Goal: Find specific page/section: Find specific page/section

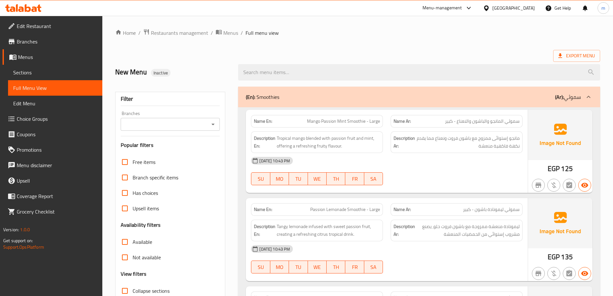
click at [445, 51] on div "Export Menu" at bounding box center [357, 56] width 485 height 12
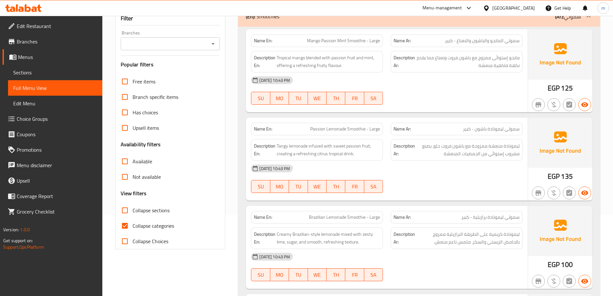
scroll to position [97, 0]
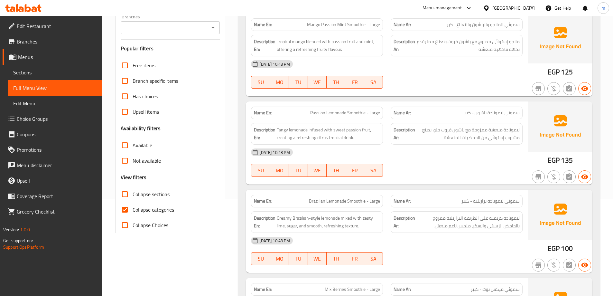
click at [163, 195] on span "Collapse sections" at bounding box center [151, 194] width 37 height 8
click at [133, 195] on input "Collapse sections" at bounding box center [124, 193] width 15 height 15
checkbox input "true"
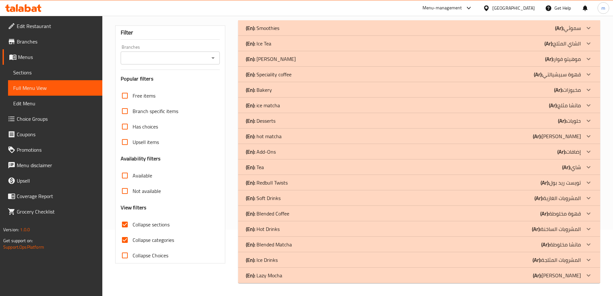
scroll to position [34, 0]
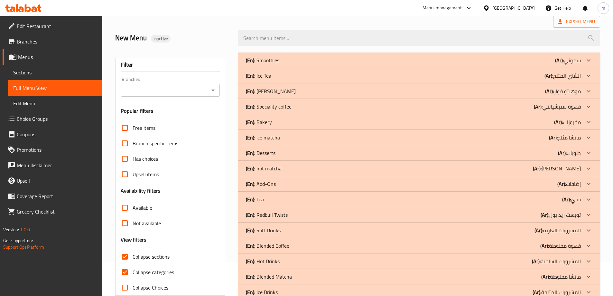
click at [529, 4] on div "[GEOGRAPHIC_DATA]" at bounding box center [509, 7] width 62 height 15
click at [528, 11] on div "[GEOGRAPHIC_DATA]" at bounding box center [513, 8] width 42 height 7
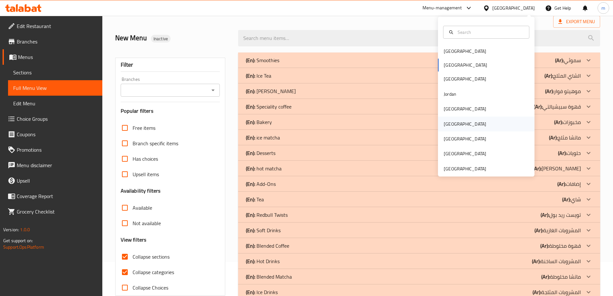
click at [460, 125] on div "[GEOGRAPHIC_DATA]" at bounding box center [486, 124] width 97 height 15
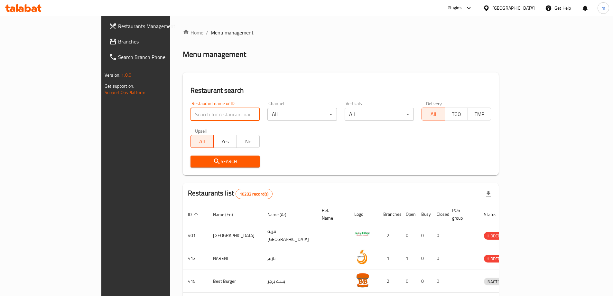
click at [205, 119] on input "search" at bounding box center [226, 114] width 70 height 13
paste input "775965"
type input "775965"
click at [118, 45] on span "Branches" at bounding box center [158, 42] width 80 height 8
